Goal: Navigation & Orientation: Find specific page/section

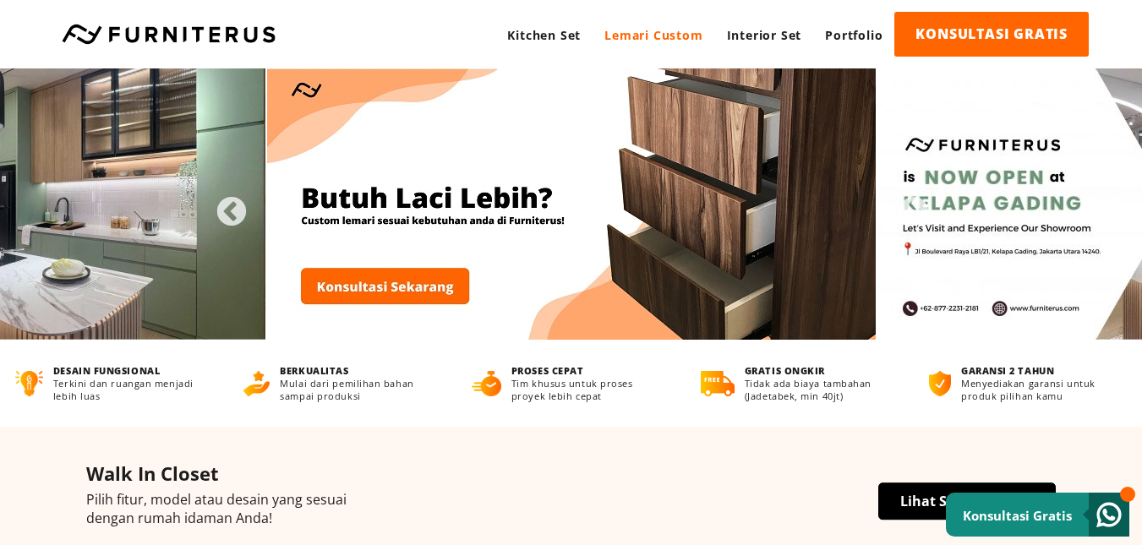
click at [650, 36] on link "Lemari Custom" at bounding box center [653, 35] width 122 height 46
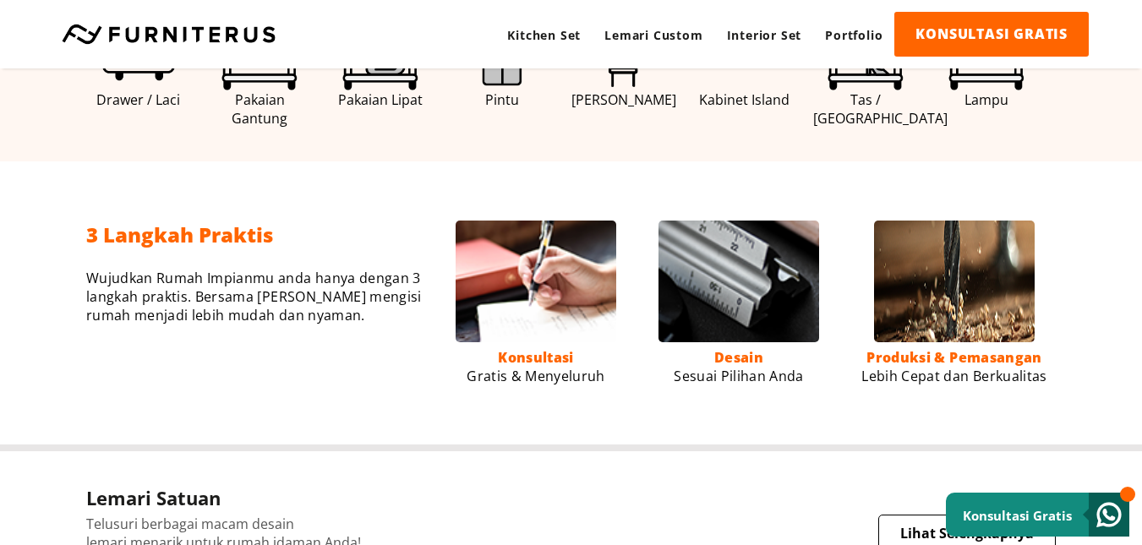
scroll to position [1183, 0]
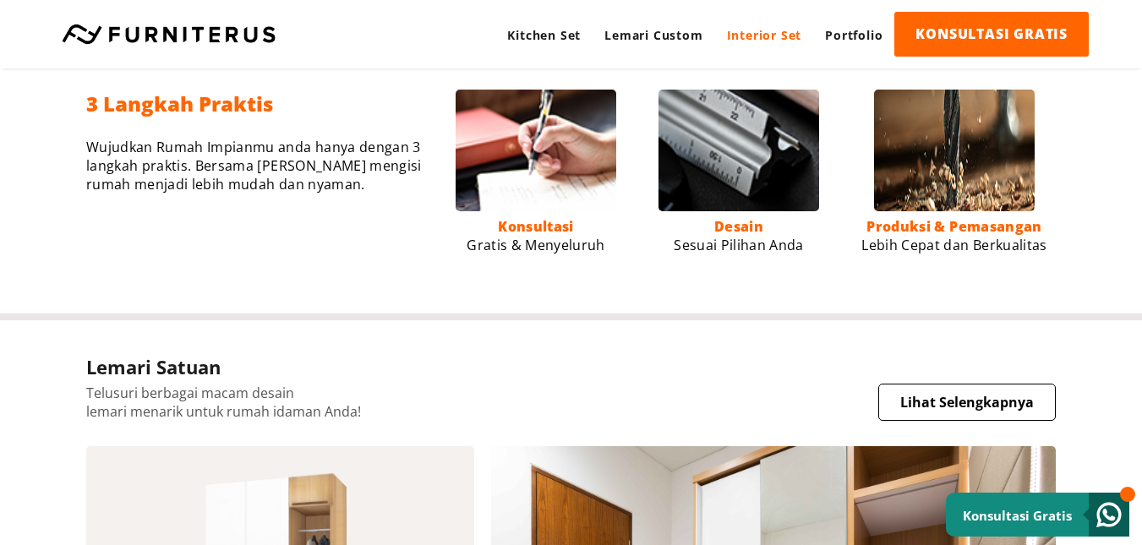
click at [757, 30] on link "Interior Set" at bounding box center [764, 35] width 99 height 46
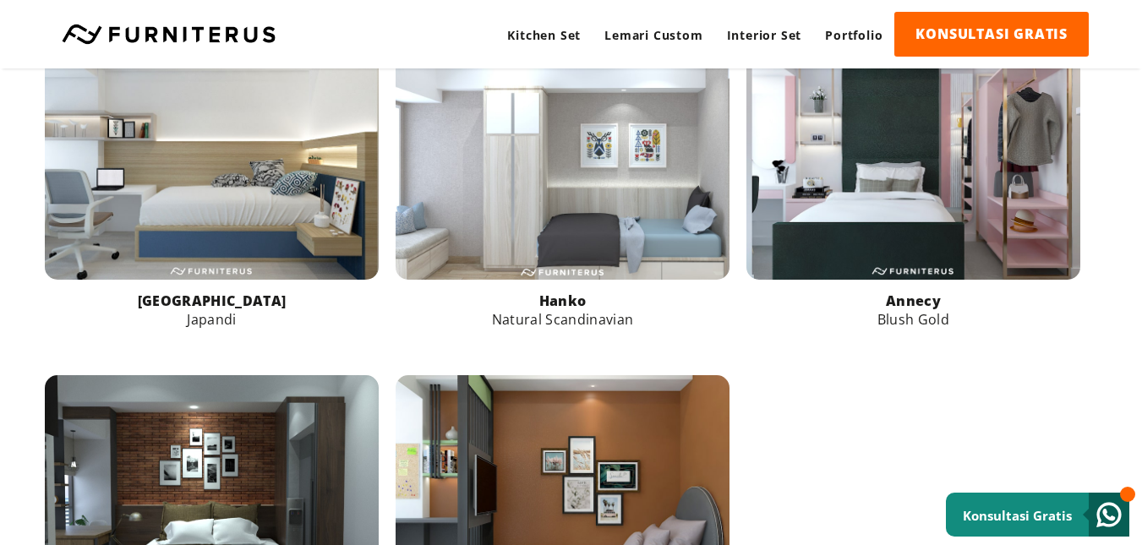
scroll to position [1099, 0]
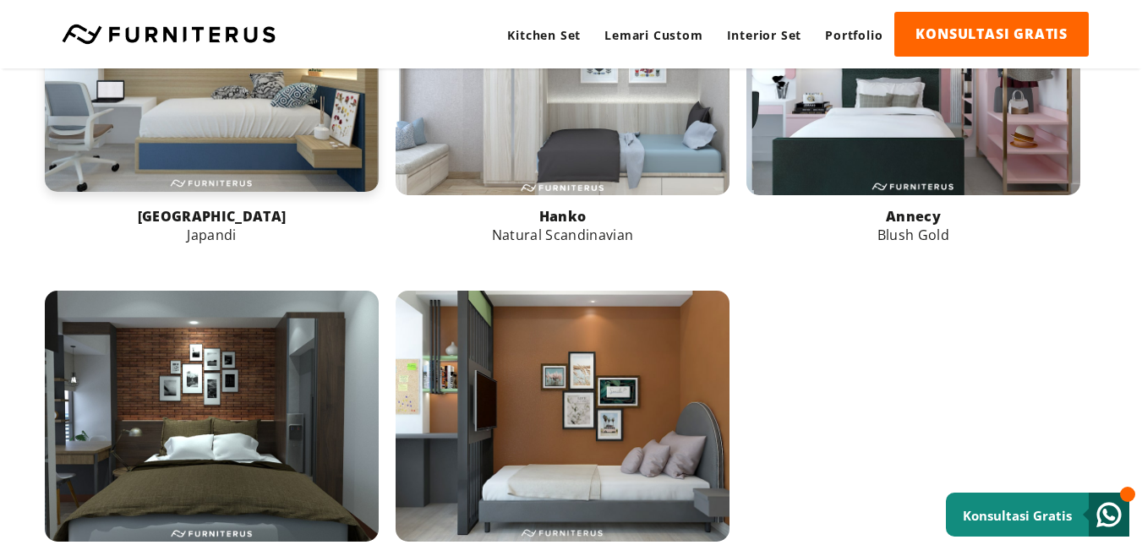
click at [130, 140] on link at bounding box center [212, 67] width 334 height 250
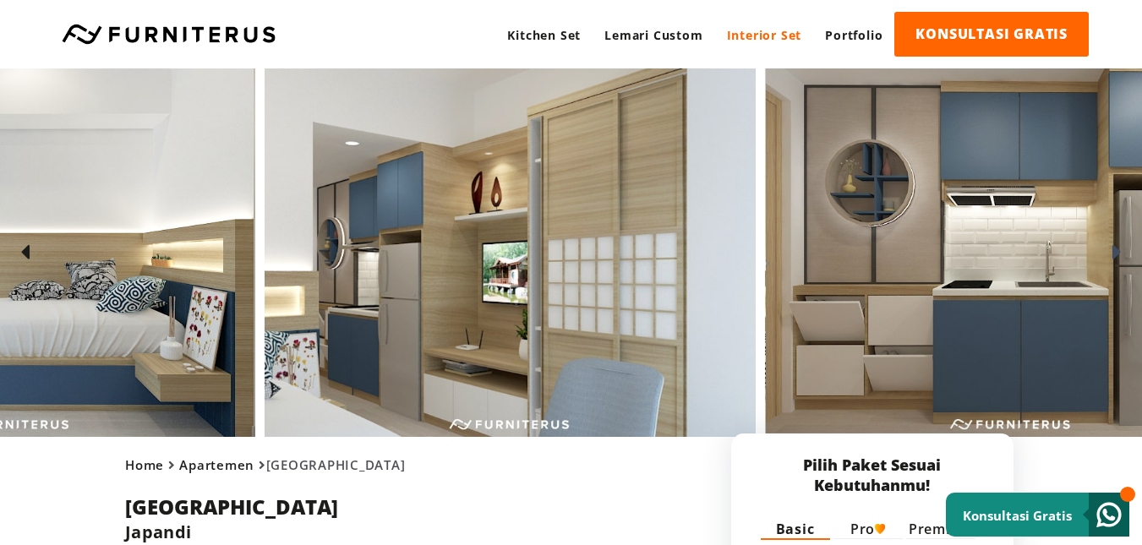
click at [499, 320] on div at bounding box center [515, 252] width 1502 height 369
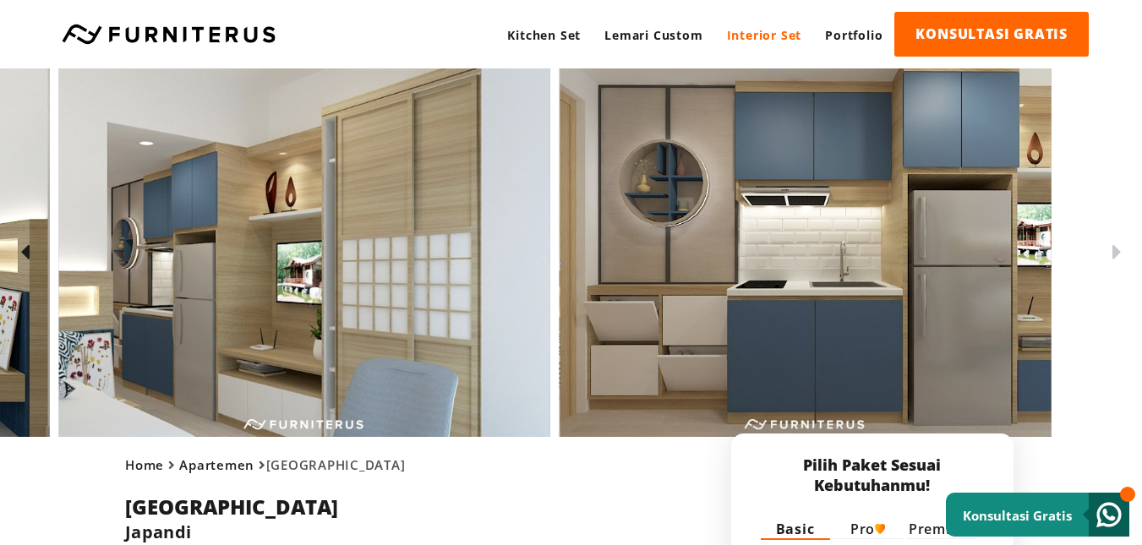
click at [391, 362] on div at bounding box center [310, 252] width 1502 height 369
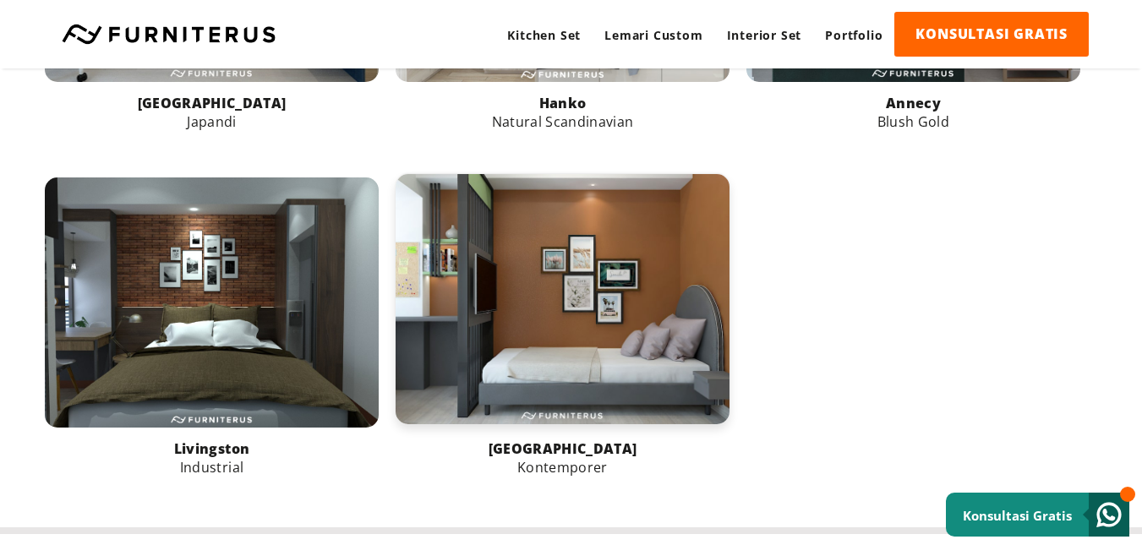
scroll to position [1036, 0]
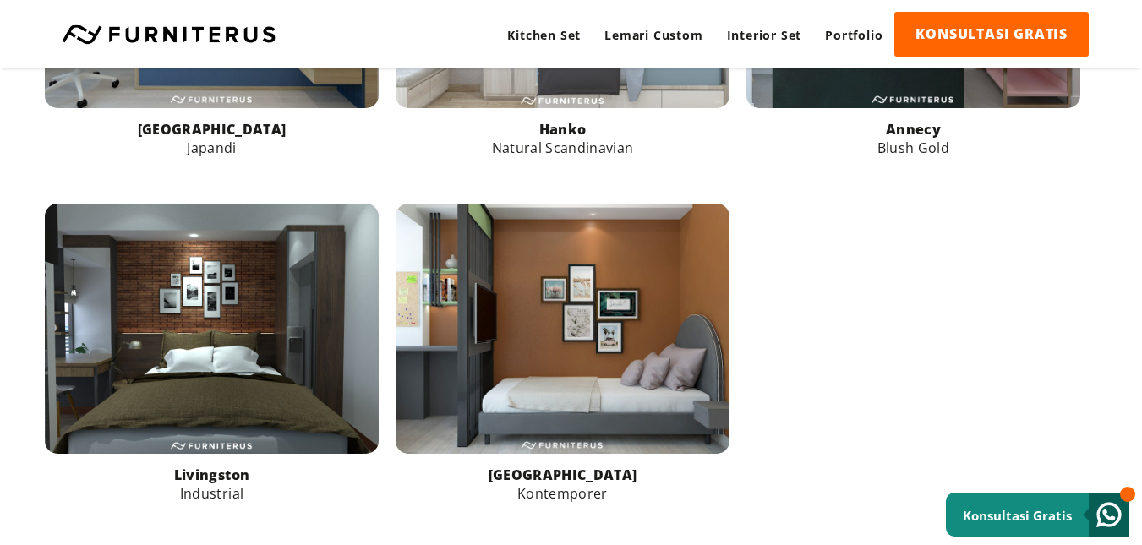
click at [305, 131] on p "[GEOGRAPHIC_DATA]" at bounding box center [212, 129] width 334 height 19
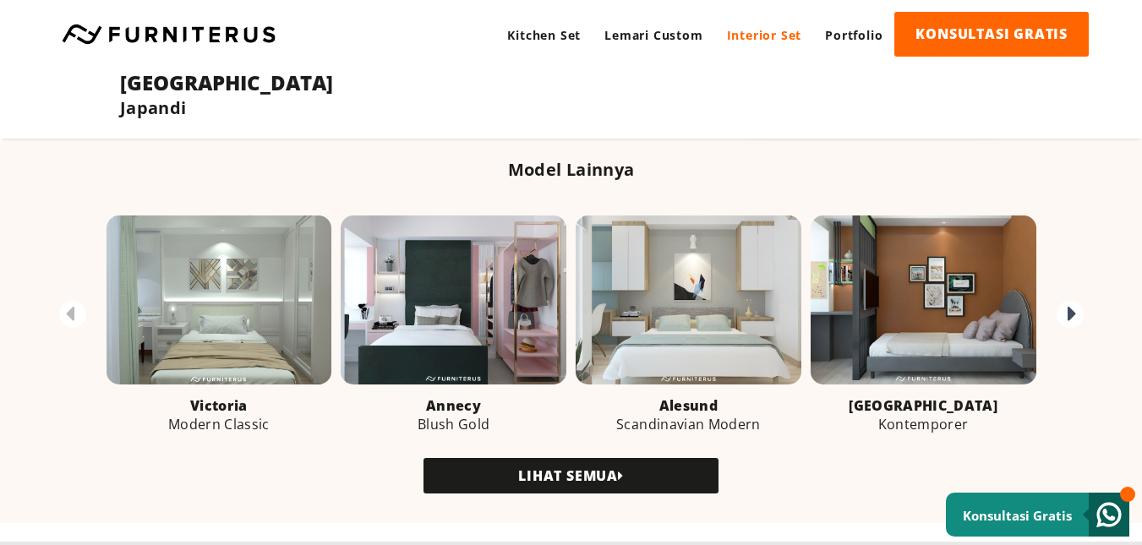
scroll to position [1775, 0]
